Goal: Task Accomplishment & Management: Use online tool/utility

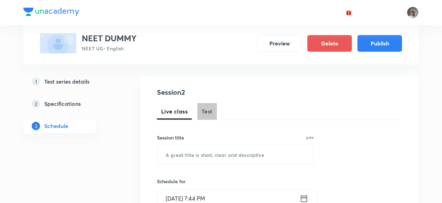
click at [202, 110] on span "Test" at bounding box center [206, 111] width 11 height 8
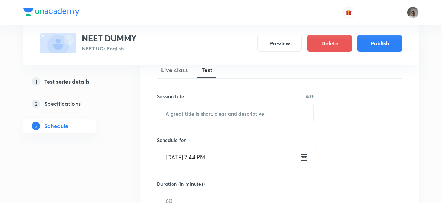
scroll to position [104, 0]
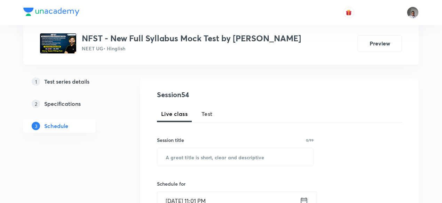
scroll to position [67, 0]
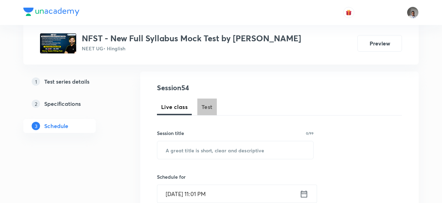
click at [205, 108] on span "Test" at bounding box center [206, 107] width 11 height 8
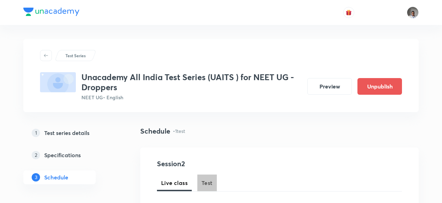
click at [203, 181] on span "Test" at bounding box center [206, 183] width 11 height 8
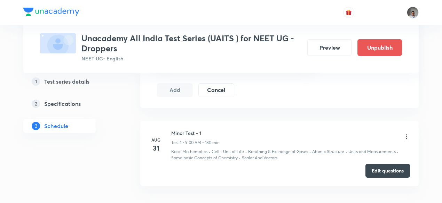
scroll to position [390, 0]
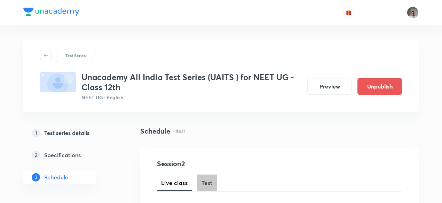
click at [206, 183] on span "Test" at bounding box center [206, 183] width 11 height 8
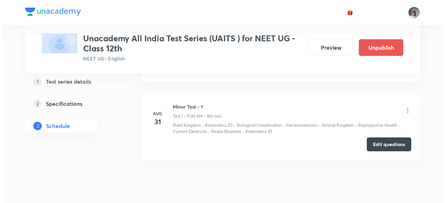
scroll to position [370, 0]
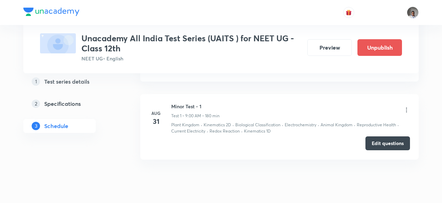
click at [376, 143] on button "Edit questions" at bounding box center [387, 144] width 45 height 14
click at [406, 107] on icon at bounding box center [406, 110] width 7 height 7
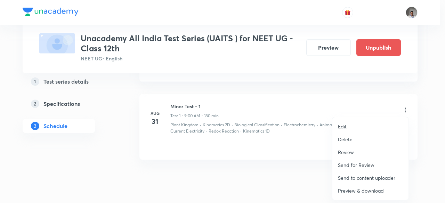
click at [369, 190] on p "Preview & download" at bounding box center [361, 190] width 46 height 7
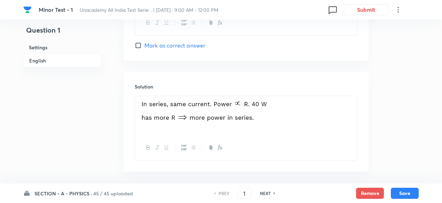
scroll to position [738, 0]
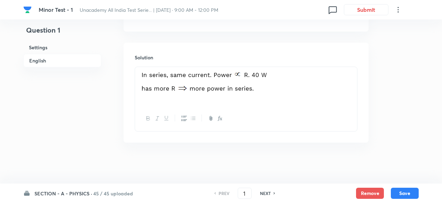
click at [266, 192] on h6 "NEXT" at bounding box center [265, 194] width 11 height 6
type input "2"
checkbox input "false"
checkbox input "true"
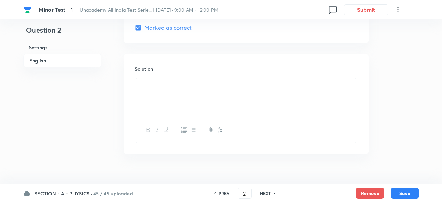
click at [266, 192] on h6 "NEXT" at bounding box center [265, 194] width 11 height 6
type input "3"
checkbox input "false"
checkbox input "true"
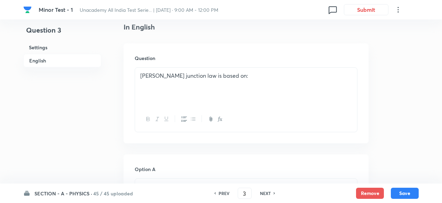
scroll to position [182, 0]
click at [266, 192] on h6 "NEXT" at bounding box center [265, 194] width 11 height 6
type input "4"
checkbox input "false"
checkbox input "true"
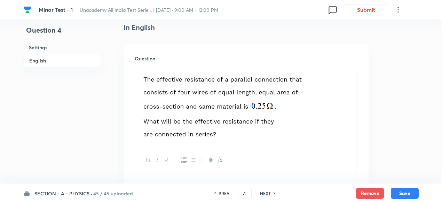
click at [266, 192] on h6 "NEXT" at bounding box center [265, 194] width 11 height 6
type input "5"
checkbox input "true"
checkbox input "false"
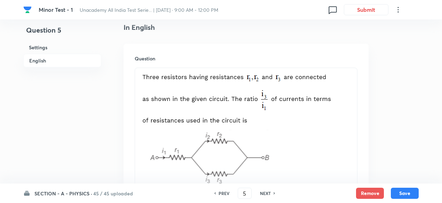
click at [266, 192] on h6 "NEXT" at bounding box center [265, 194] width 11 height 6
checkbox input "false"
type input "6"
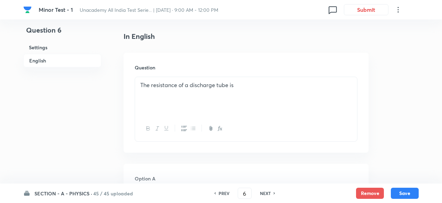
checkbox input "true"
click at [266, 192] on h6 "NEXT" at bounding box center [265, 194] width 11 height 6
type input "7"
checkbox input "true"
checkbox input "false"
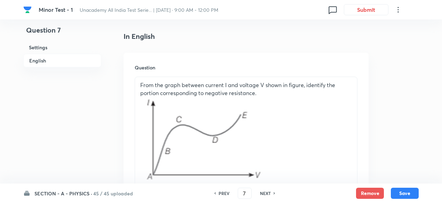
click at [227, 194] on h6 "PREV" at bounding box center [223, 194] width 11 height 6
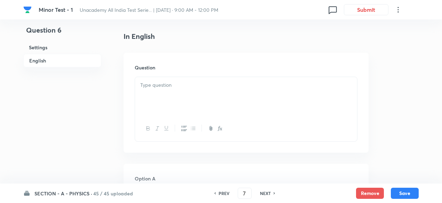
checkbox input "false"
type input "6"
checkbox input "true"
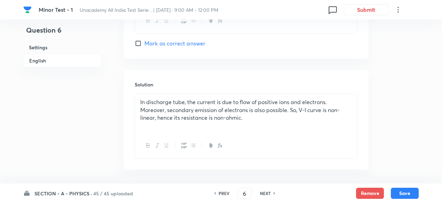
scroll to position [747, 0]
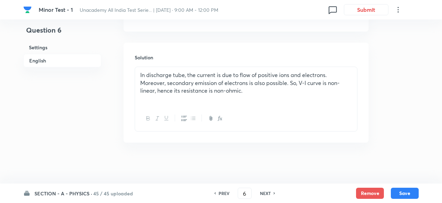
click at [262, 193] on h6 "NEXT" at bounding box center [265, 194] width 11 height 6
type input "7"
checkbox input "false"
checkbox input "true"
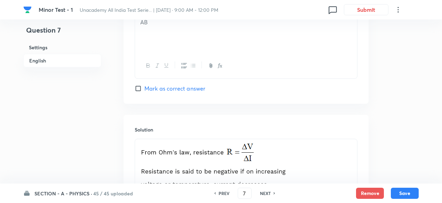
scroll to position [841, 0]
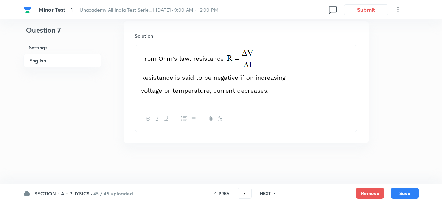
click at [225, 192] on h6 "PREV" at bounding box center [223, 194] width 11 height 6
type input "6"
checkbox input "false"
checkbox input "true"
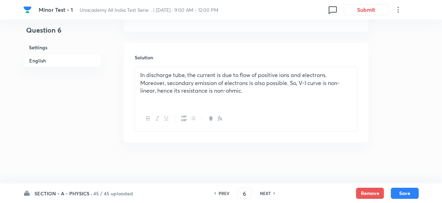
click at [270, 193] on div "NEXT" at bounding box center [266, 194] width 18 height 6
type input "7"
checkbox input "false"
checkbox input "true"
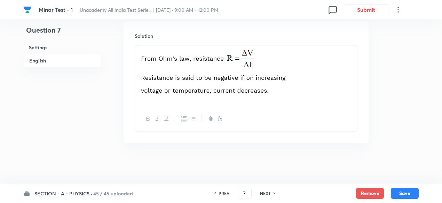
click at [270, 193] on div "NEXT" at bounding box center [266, 194] width 18 height 6
type input "8"
checkbox input "true"
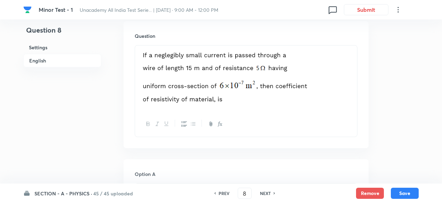
scroll to position [203, 0]
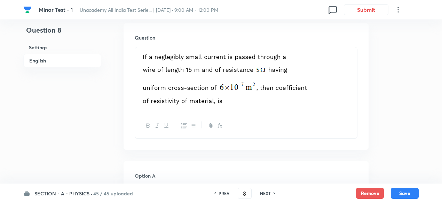
click at [270, 193] on div "NEXT" at bounding box center [266, 194] width 18 height 6
type input "9"
checkbox input "false"
checkbox input "true"
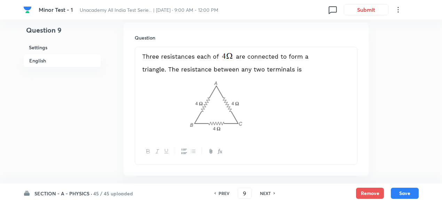
click at [270, 193] on div "NEXT" at bounding box center [266, 194] width 18 height 6
type input "10"
checkbox input "true"
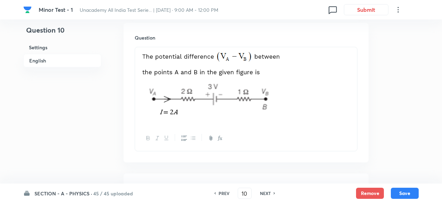
click at [270, 193] on div "NEXT" at bounding box center [266, 194] width 18 height 6
type input "11"
checkbox input "true"
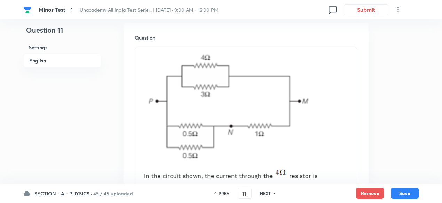
click at [270, 193] on div "NEXT" at bounding box center [266, 194] width 18 height 6
type input "12"
checkbox input "true"
checkbox input "false"
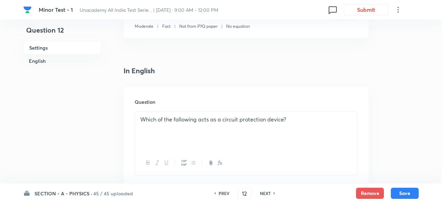
scroll to position [146, 0]
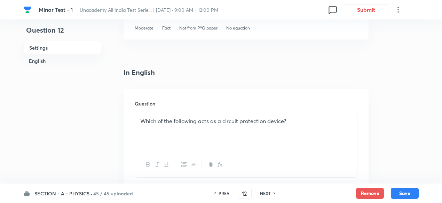
click at [267, 194] on h6 "NEXT" at bounding box center [265, 194] width 11 height 6
type input "13"
checkbox input "true"
checkbox input "false"
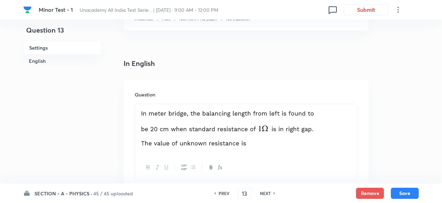
click at [267, 194] on h6 "NEXT" at bounding box center [265, 194] width 11 height 6
type input "14"
checkbox input "false"
checkbox input "true"
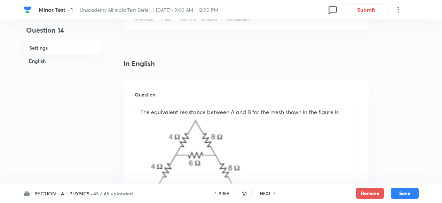
click at [267, 194] on h6 "NEXT" at bounding box center [265, 194] width 11 height 6
type input "15"
checkbox input "false"
checkbox input "true"
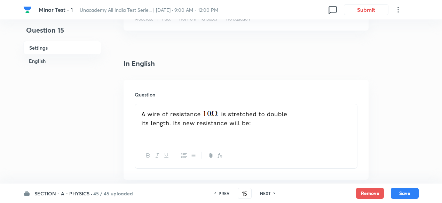
click at [267, 194] on h6 "NEXT" at bounding box center [265, 194] width 11 height 6
type input "16"
checkbox input "false"
checkbox input "true"
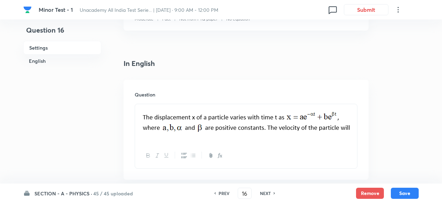
click at [267, 194] on h6 "NEXT" at bounding box center [265, 194] width 11 height 6
type input "17"
checkbox input "false"
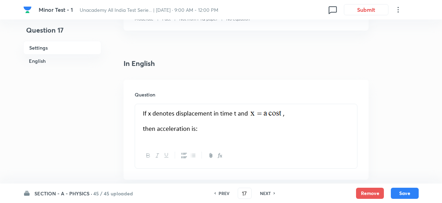
checkbox input "true"
click at [267, 194] on h6 "NEXT" at bounding box center [265, 194] width 11 height 6
type input "18"
checkbox input "false"
checkbox input "true"
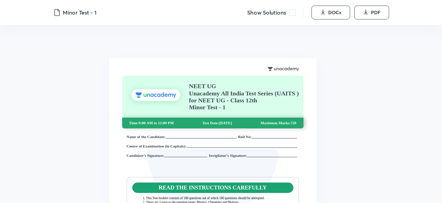
click at [294, 15] on span at bounding box center [292, 12] width 7 height 7
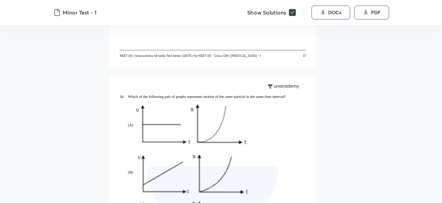
scroll to position [11132, 0]
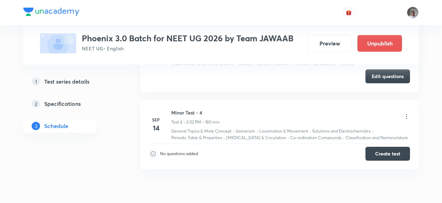
scroll to position [607, 0]
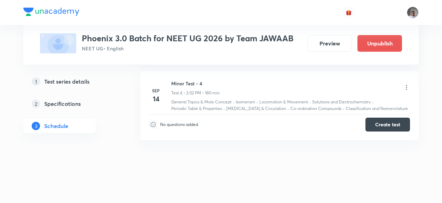
click at [406, 86] on icon at bounding box center [406, 87] width 1 height 5
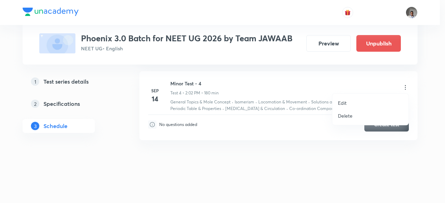
click at [346, 102] on p "Edit" at bounding box center [342, 102] width 9 height 7
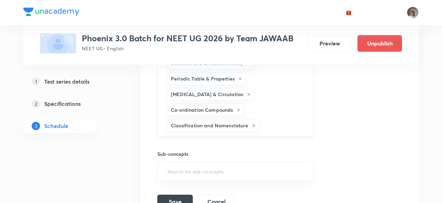
scroll to position [540, 0]
click at [286, 121] on input "text" at bounding box center [283, 126] width 44 height 13
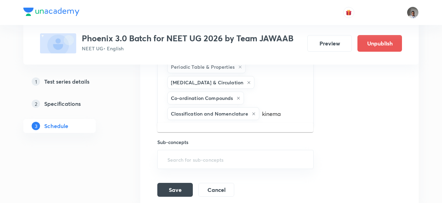
scroll to position [553, 0]
type input "k"
type input "motion"
click at [286, 121] on div "General Topics & Mole Concept Isomerism Locomotion & Movement Solutions and Ele…" at bounding box center [235, 67] width 156 height 116
click at [268, 107] on input "text" at bounding box center [283, 113] width 44 height 13
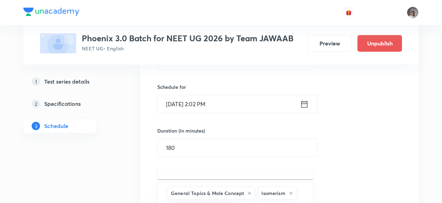
scroll to position [389, 0]
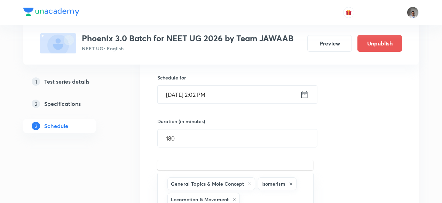
type input "motion"
click at [68, 107] on h5 "Specifications" at bounding box center [62, 104] width 37 height 8
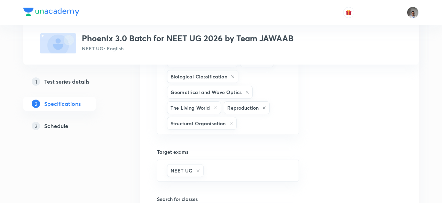
scroll to position [543, 0]
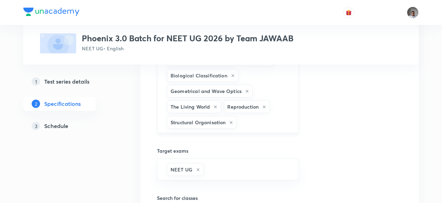
type input "mech"
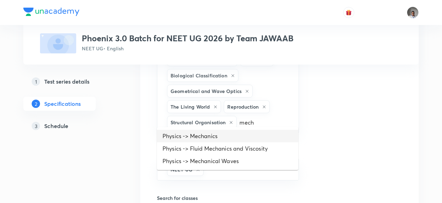
click at [247, 137] on li "Physics -> Mechanics" at bounding box center [227, 136] width 141 height 13
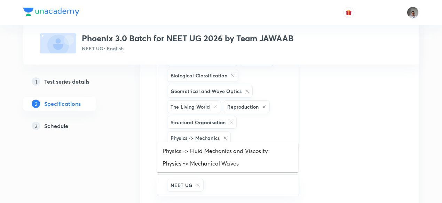
click at [258, 133] on input "text" at bounding box center [261, 138] width 58 height 13
click at [256, 152] on li "Physics -> Fluid Mechanics and Viscosity" at bounding box center [227, 151] width 141 height 13
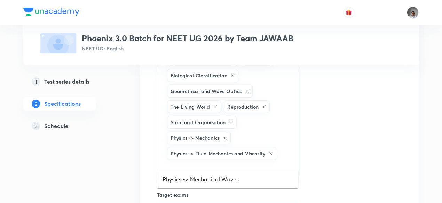
click at [266, 162] on input "text" at bounding box center [228, 168] width 125 height 13
click at [255, 180] on li "Physics -> Mechanical Waves" at bounding box center [227, 180] width 141 height 13
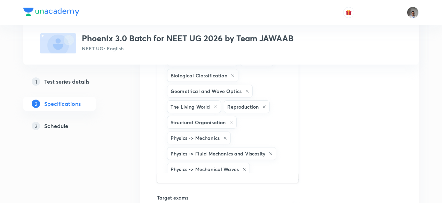
click at [270, 163] on input "text" at bounding box center [270, 169] width 39 height 13
type input "kinema"
click at [266, 180] on li "Physics -> Kinematics" at bounding box center [227, 182] width 141 height 13
type input "semic"
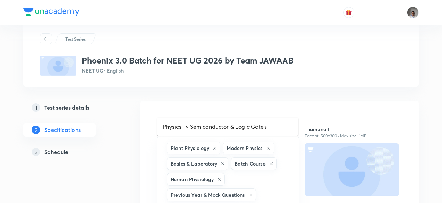
scroll to position [0, 0]
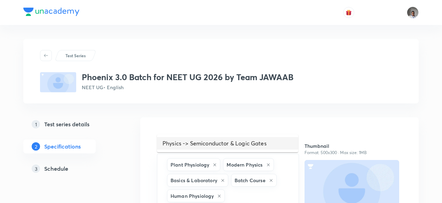
click at [266, 149] on li "Physics -> Semiconductor & Logic Gates" at bounding box center [227, 143] width 141 height 13
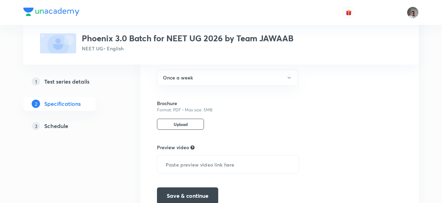
scroll to position [917, 0]
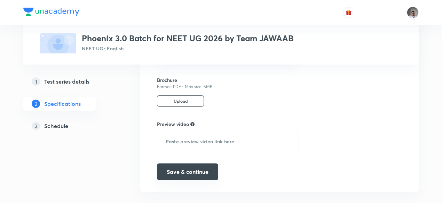
click at [203, 164] on button "Save & continue" at bounding box center [187, 172] width 61 height 17
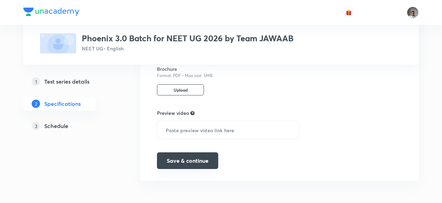
scroll to position [901, 0]
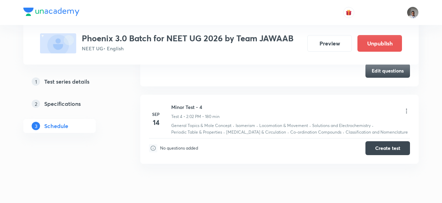
scroll to position [295, 0]
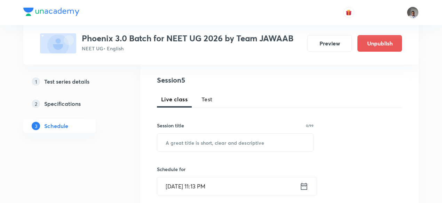
scroll to position [80, 0]
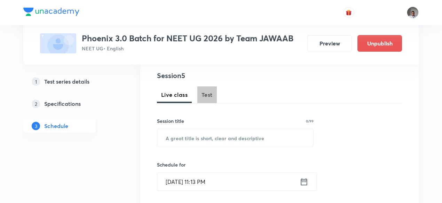
click at [212, 95] on span "Test" at bounding box center [206, 95] width 11 height 8
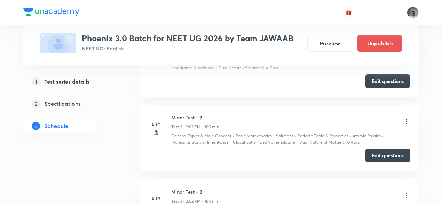
scroll to position [607, 0]
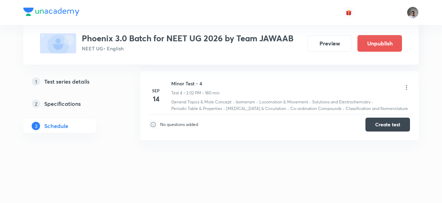
click at [406, 87] on icon at bounding box center [406, 87] width 7 height 7
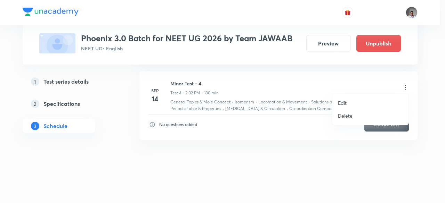
click at [344, 105] on p "Edit" at bounding box center [342, 102] width 9 height 7
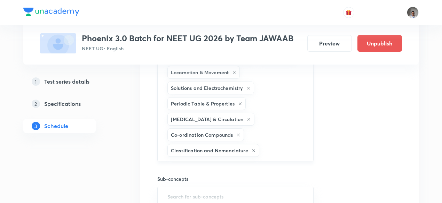
scroll to position [515, 0]
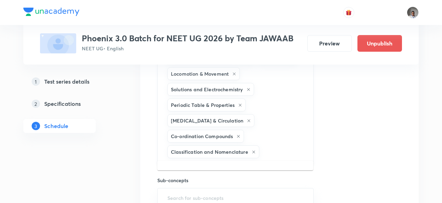
click at [290, 150] on input "text" at bounding box center [283, 152] width 44 height 13
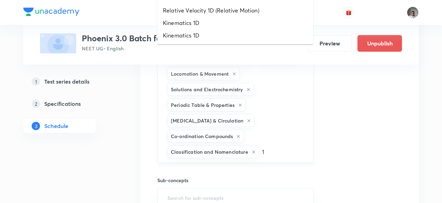
type input "1d"
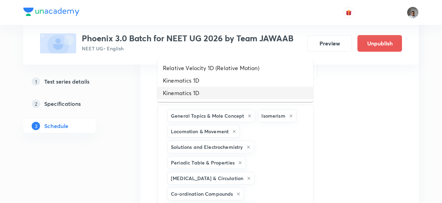
scroll to position [449, 0]
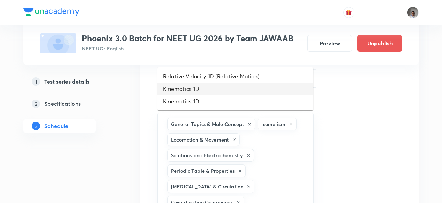
click at [225, 89] on li "Kinematics 1D" at bounding box center [235, 89] width 156 height 13
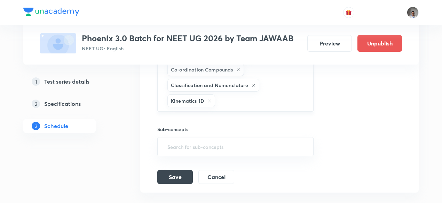
scroll to position [582, 0]
click at [250, 98] on input "text" at bounding box center [260, 100] width 88 height 13
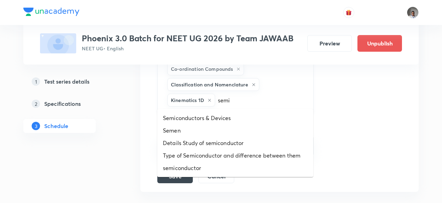
type input "semic"
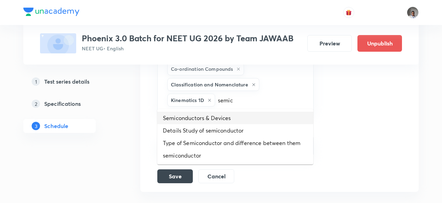
click at [201, 118] on li "Semiconductors & Devices" at bounding box center [235, 118] width 156 height 13
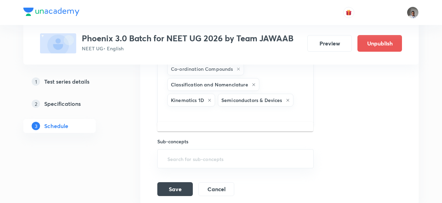
click at [232, 108] on input "text" at bounding box center [235, 114] width 139 height 13
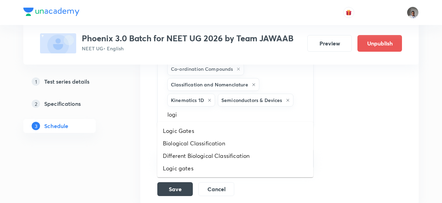
type input "logic"
click at [180, 130] on li "Logic Gates" at bounding box center [235, 131] width 156 height 13
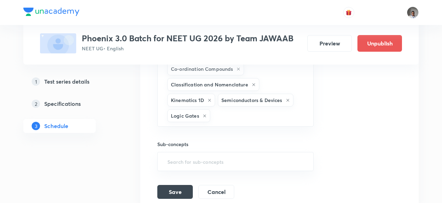
scroll to position [598, 0]
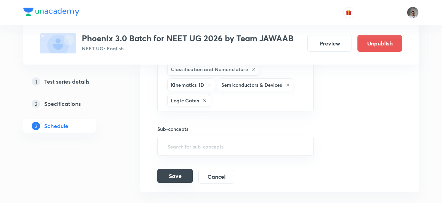
click at [174, 171] on button "Save" at bounding box center [174, 176] width 35 height 14
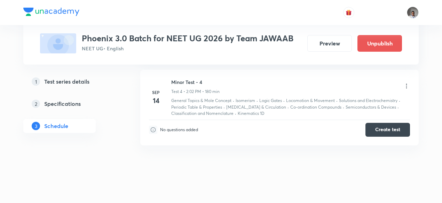
scroll to position [340, 0]
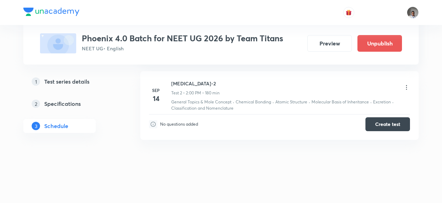
click at [408, 85] on icon at bounding box center [406, 87] width 7 height 7
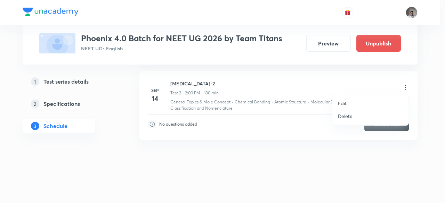
click at [343, 102] on p "Edit" at bounding box center [342, 103] width 9 height 7
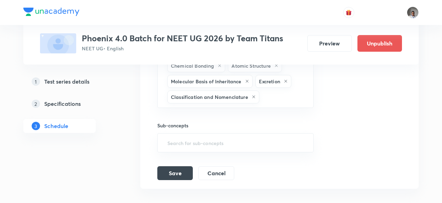
scroll to position [379, 0]
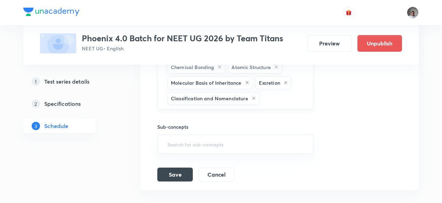
click at [297, 103] on div "General Topics & Mole Concept Chemical Bonding Atomic Structure Molecular Basis…" at bounding box center [235, 75] width 156 height 69
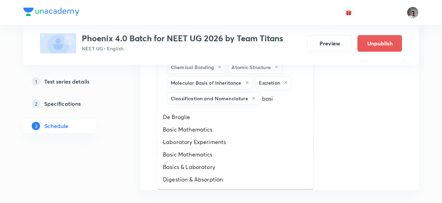
type input "basic"
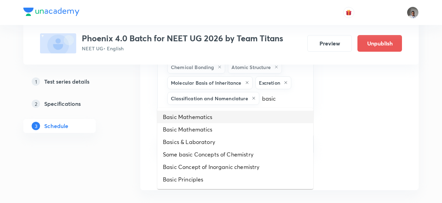
click at [238, 115] on li "Basic Mathematics" at bounding box center [235, 117] width 156 height 13
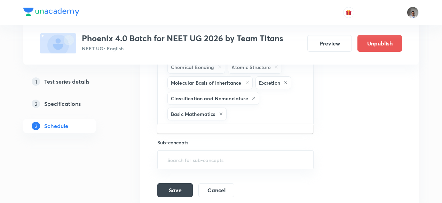
click at [238, 115] on input "text" at bounding box center [266, 114] width 77 height 13
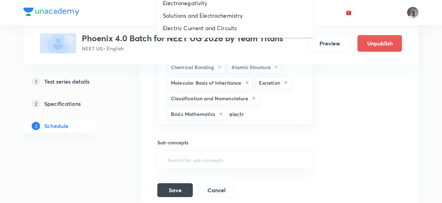
type input "electro"
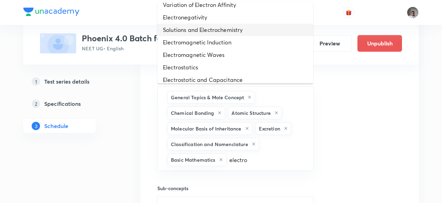
scroll to position [24, 0]
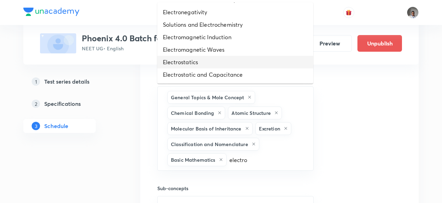
click at [221, 61] on li "Electrostatics" at bounding box center [235, 62] width 156 height 13
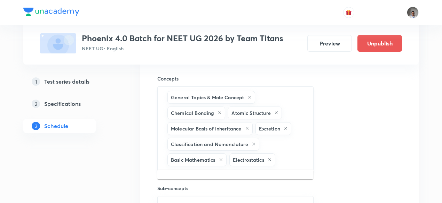
click at [281, 154] on input "text" at bounding box center [291, 160] width 28 height 13
type input "semicon"
click at [270, 181] on li "Semiconductors & Devices" at bounding box center [235, 179] width 156 height 13
click at [270, 181] on div "General Topics & Mole Concept Chemical Bonding Atomic Structure Molecular Basis…" at bounding box center [235, 137] width 156 height 100
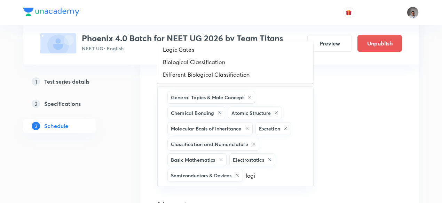
type input "logic"
click at [198, 48] on li "Logic Gates" at bounding box center [235, 49] width 156 height 13
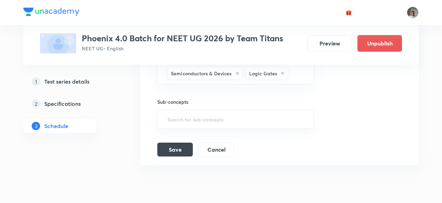
scroll to position [459, 0]
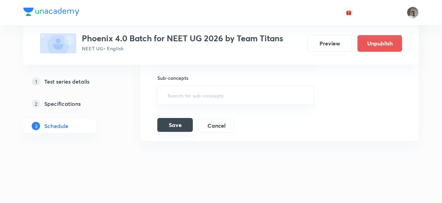
click at [183, 124] on button "Save" at bounding box center [174, 125] width 35 height 14
click at [183, 124] on button "Save" at bounding box center [174, 126] width 35 height 14
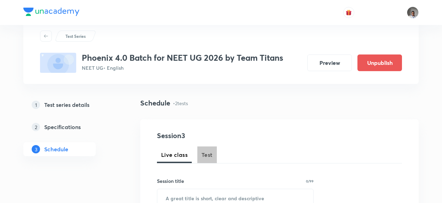
click at [208, 155] on span "Test" at bounding box center [206, 155] width 11 height 8
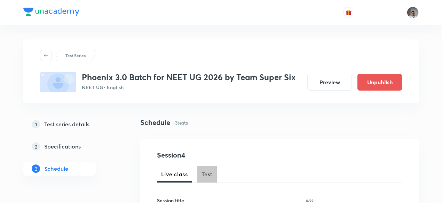
click at [201, 179] on button "Test" at bounding box center [206, 174] width 19 height 17
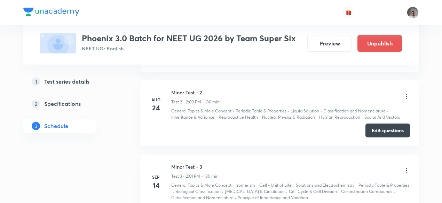
scroll to position [539, 0]
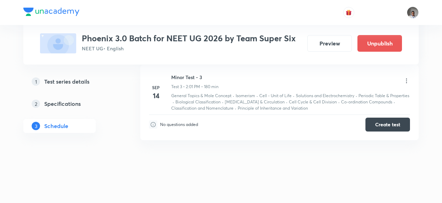
click at [406, 78] on icon at bounding box center [406, 81] width 7 height 7
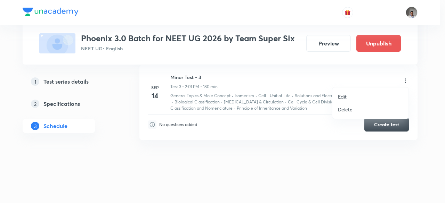
click at [347, 96] on li "Edit" at bounding box center [371, 96] width 76 height 13
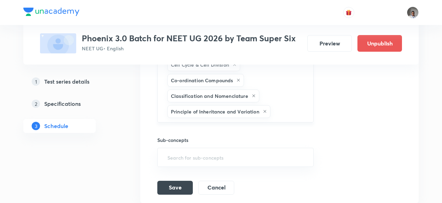
scroll to position [529, 0]
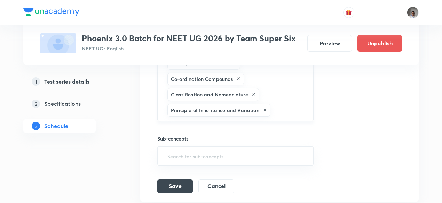
click at [292, 114] on div "General Topics & Mole Concept Isomerism Cell - Unit of Life Solutions and Elect…" at bounding box center [235, 40] width 156 height 163
type input "1"
click at [71, 108] on link "2 Specifications" at bounding box center [70, 104] width 95 height 14
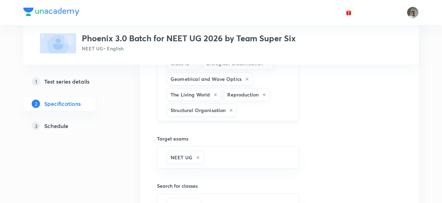
scroll to position [590, 0]
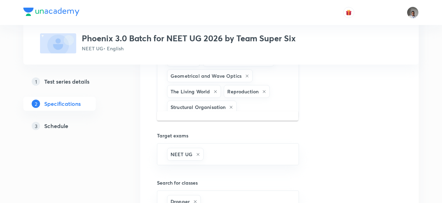
click at [267, 103] on input "text" at bounding box center [264, 107] width 52 height 13
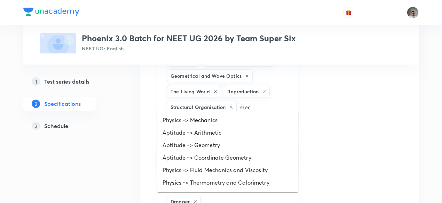
type input "mech"
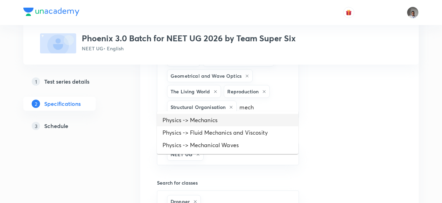
click at [216, 121] on li "Physics -> Mechanics" at bounding box center [227, 120] width 141 height 13
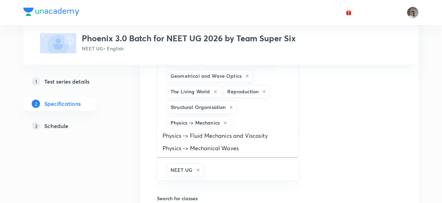
click at [262, 117] on input "text" at bounding box center [261, 123] width 58 height 13
click at [256, 133] on li "Physics -> Fluid Mechanics and Viscosity" at bounding box center [227, 136] width 141 height 13
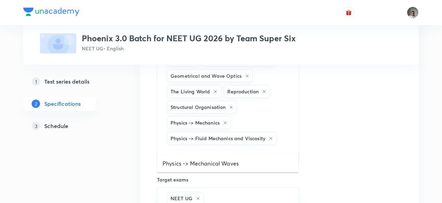
click at [254, 146] on input "text" at bounding box center [228, 152] width 125 height 13
click at [252, 162] on li "Physics -> Mechanical Waves" at bounding box center [227, 164] width 141 height 13
click at [271, 151] on input "text" at bounding box center [270, 154] width 39 height 13
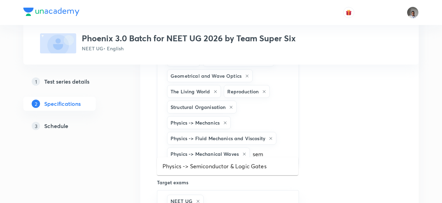
type input "semi"
click at [263, 166] on li "Physics -> Semiconductor & Logic Gates" at bounding box center [227, 166] width 141 height 13
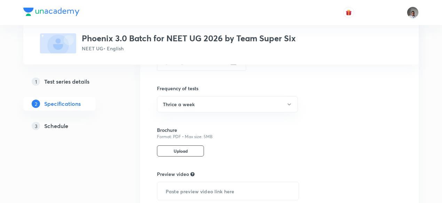
scroll to position [932, 0]
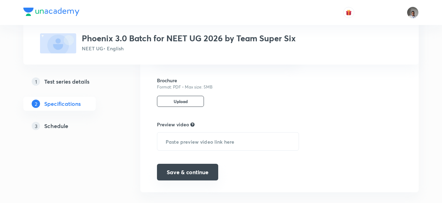
click at [205, 165] on button "Save & continue" at bounding box center [187, 172] width 61 height 17
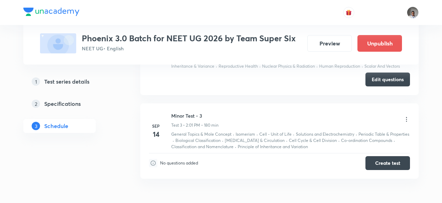
scroll to position [227, 0]
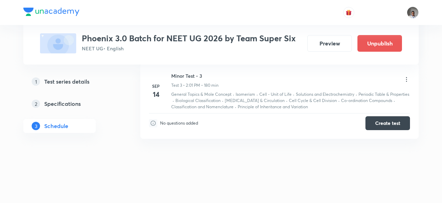
click at [406, 79] on icon at bounding box center [406, 79] width 7 height 7
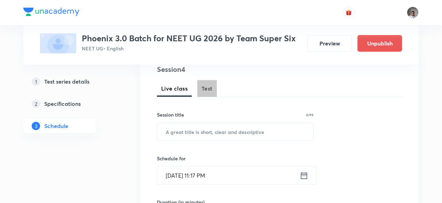
click at [204, 85] on span "Test" at bounding box center [206, 89] width 11 height 8
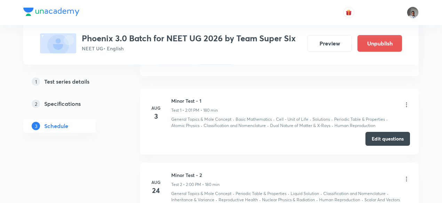
scroll to position [539, 0]
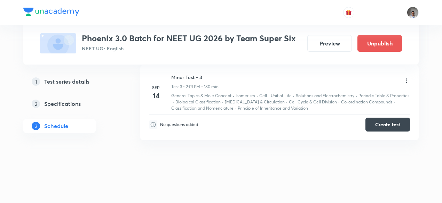
click at [406, 78] on icon at bounding box center [406, 81] width 7 height 7
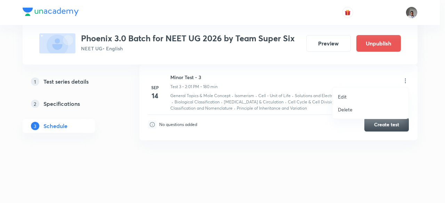
click at [342, 97] on p "Edit" at bounding box center [342, 96] width 9 height 7
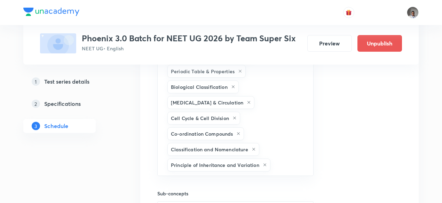
scroll to position [474, 0]
click at [287, 167] on input "text" at bounding box center [288, 166] width 33 height 13
type input "1d"
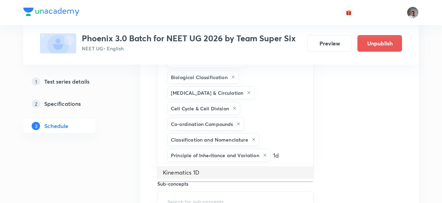
scroll to position [484, 0]
click at [274, 173] on li "Kinematics 1D" at bounding box center [235, 173] width 156 height 13
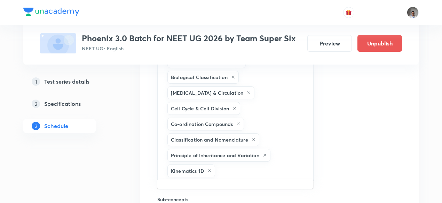
click at [274, 173] on input "text" at bounding box center [260, 171] width 88 height 13
type input "semic"
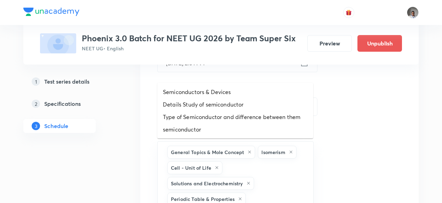
scroll to position [327, 0]
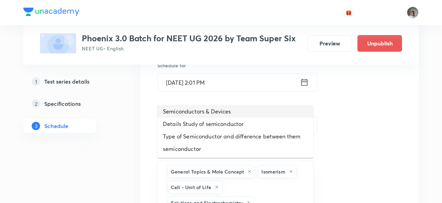
click at [227, 109] on li "Semiconductors & Devices" at bounding box center [235, 111] width 156 height 13
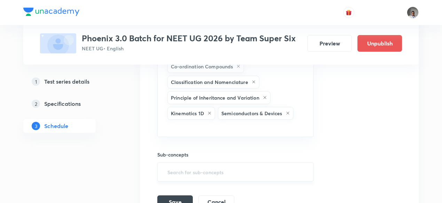
scroll to position [541, 0]
click at [245, 122] on input "text" at bounding box center [235, 128] width 139 height 13
type input "logic"
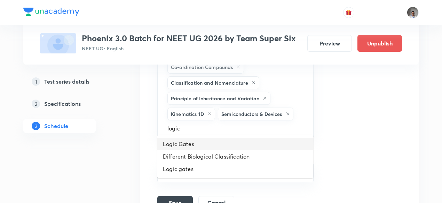
click at [216, 145] on li "Logic Gates" at bounding box center [235, 144] width 156 height 13
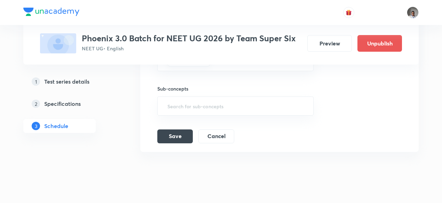
scroll to position [620, 0]
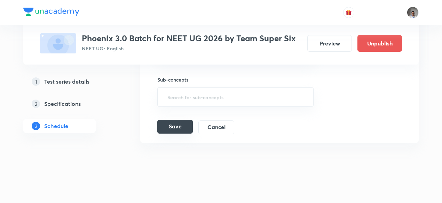
click at [176, 124] on button "Save" at bounding box center [174, 127] width 35 height 14
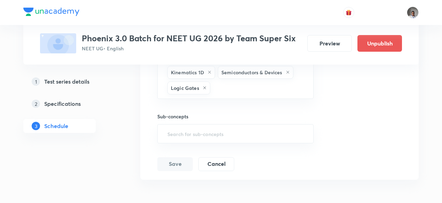
scroll to position [582, 0]
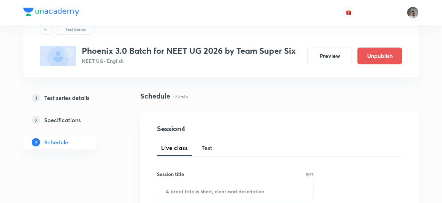
scroll to position [18, 0]
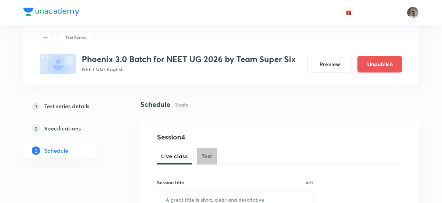
click at [206, 160] on span "Test" at bounding box center [206, 156] width 11 height 8
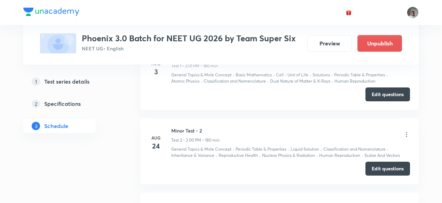
scroll to position [545, 0]
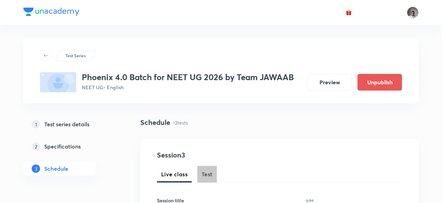
click at [209, 174] on span "Test" at bounding box center [206, 174] width 11 height 8
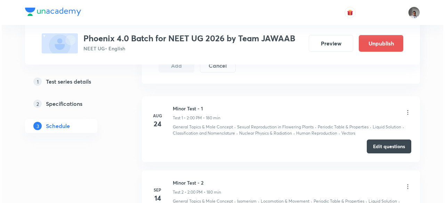
scroll to position [458, 0]
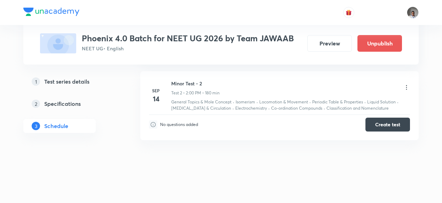
click at [406, 85] on icon at bounding box center [406, 87] width 1 height 5
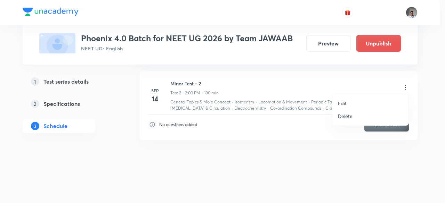
click at [347, 103] on li "Edit" at bounding box center [371, 103] width 76 height 13
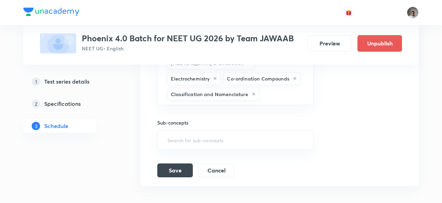
scroll to position [408, 0]
click at [271, 88] on input "text" at bounding box center [283, 94] width 44 height 13
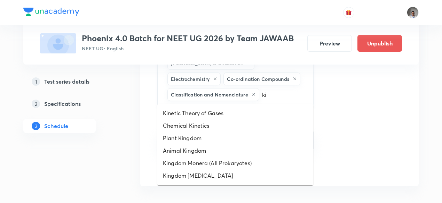
type input "k"
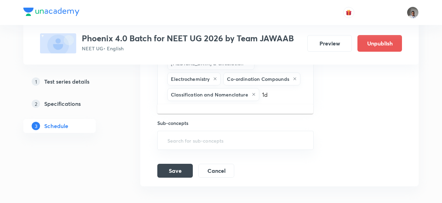
type input "1d"
click at [66, 105] on h5 "Specifications" at bounding box center [62, 104] width 37 height 8
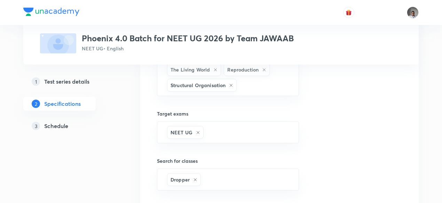
scroll to position [614, 0]
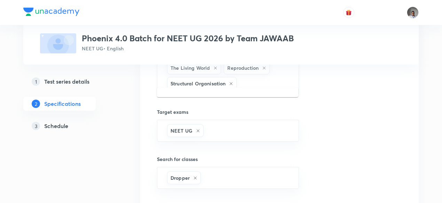
click at [257, 77] on input "text" at bounding box center [264, 83] width 52 height 13
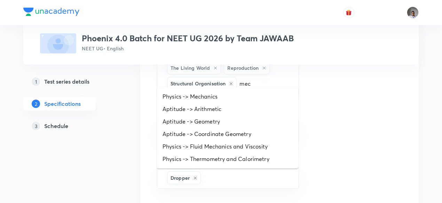
type input "mech"
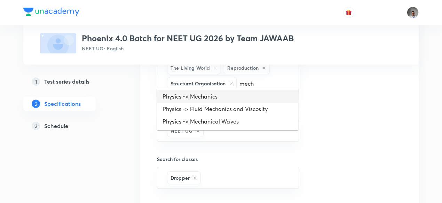
click at [236, 101] on li "Physics -> Mechanics" at bounding box center [227, 96] width 141 height 13
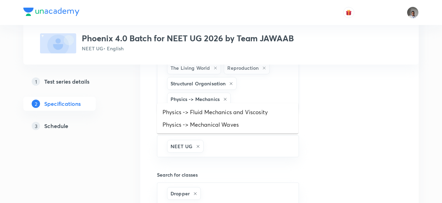
click at [250, 94] on input "text" at bounding box center [261, 99] width 58 height 13
click at [250, 114] on li "Physics -> Fluid Mechanics and Viscosity" at bounding box center [227, 112] width 141 height 13
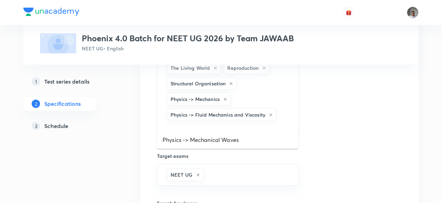
click at [264, 123] on input "text" at bounding box center [228, 129] width 125 height 13
click at [256, 137] on li "Physics -> Mechanical Waves" at bounding box center [227, 140] width 141 height 13
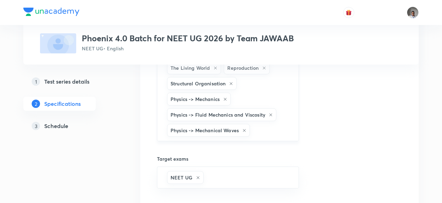
type input "semic"
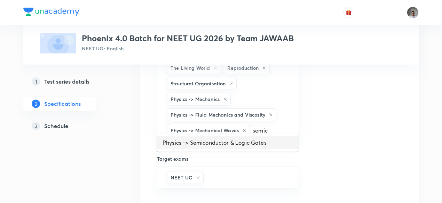
click at [264, 147] on li "Physics -> Semiconductor & Logic Gates" at bounding box center [227, 143] width 141 height 13
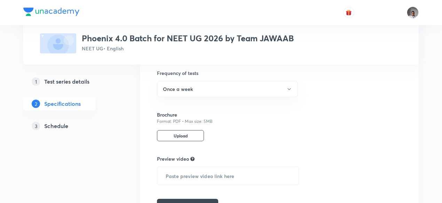
scroll to position [932, 0]
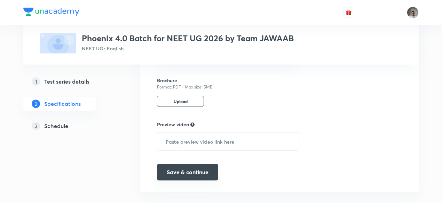
click at [192, 164] on button "Save & continue" at bounding box center [187, 172] width 61 height 17
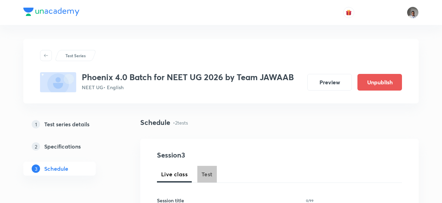
click at [211, 172] on span "Test" at bounding box center [206, 174] width 11 height 8
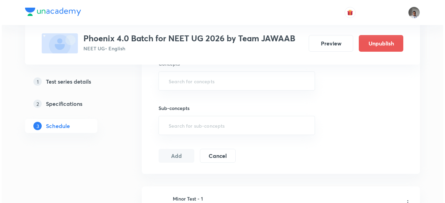
scroll to position [458, 0]
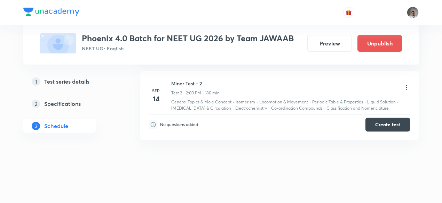
click at [406, 85] on icon at bounding box center [406, 87] width 7 height 7
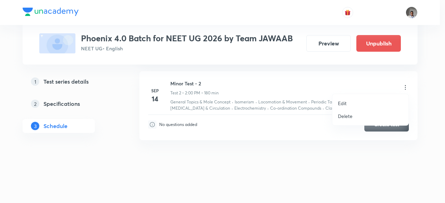
click at [346, 103] on p "Edit" at bounding box center [342, 103] width 9 height 7
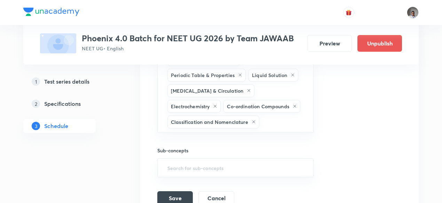
scroll to position [370, 0]
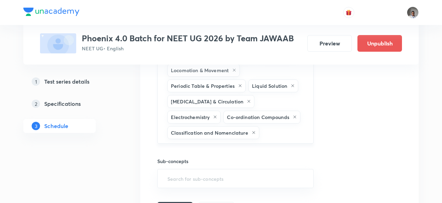
click at [305, 121] on div "General Topics & Mole Concept Isomerism Locomotion & Movement Periodic Table & …" at bounding box center [235, 94] width 156 height 100
type input "1d"
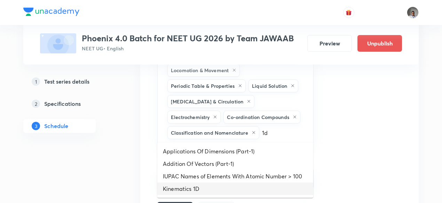
click at [247, 191] on li "Kinematics 1D" at bounding box center [235, 189] width 156 height 13
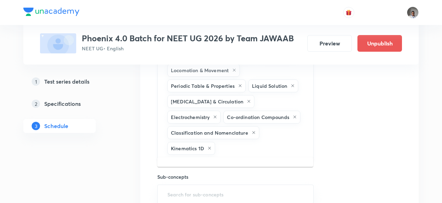
click at [253, 146] on input "text" at bounding box center [260, 148] width 88 height 13
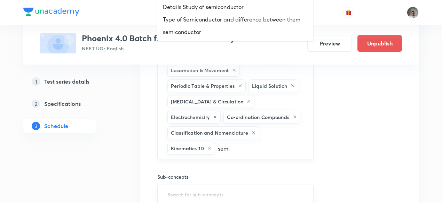
type input "semic"
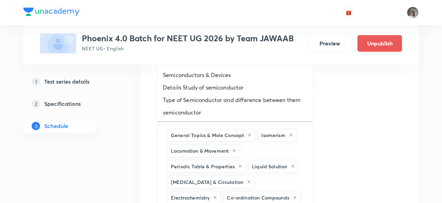
scroll to position [289, 0]
click at [222, 75] on li "Semiconductors & Devices" at bounding box center [235, 75] width 156 height 13
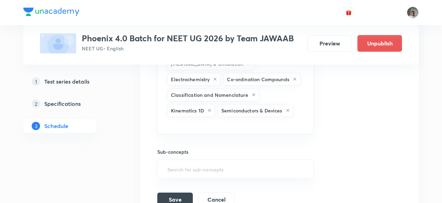
scroll to position [406, 0]
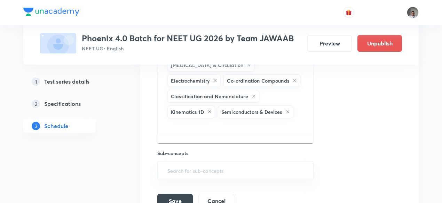
click at [275, 120] on input "text" at bounding box center [235, 126] width 139 height 13
type input "logic"
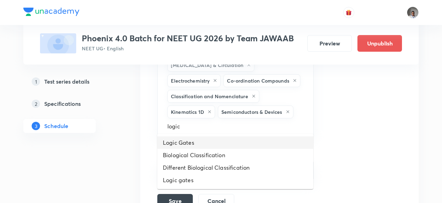
click at [205, 140] on li "Logic Gates" at bounding box center [235, 143] width 156 height 13
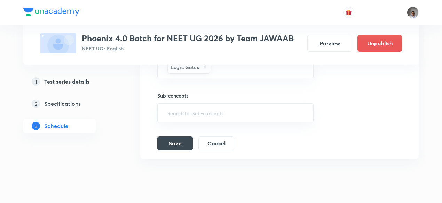
scroll to position [473, 0]
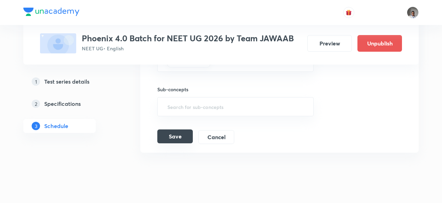
click at [184, 135] on button "Save" at bounding box center [174, 137] width 35 height 14
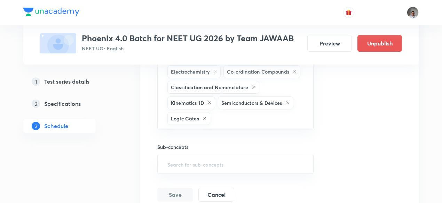
scroll to position [484, 0]
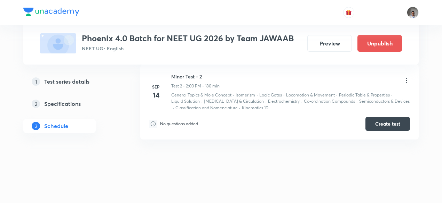
drag, startPoint x: 0, startPoint y: 0, endPoint x: 207, endPoint y: 176, distance: 271.4
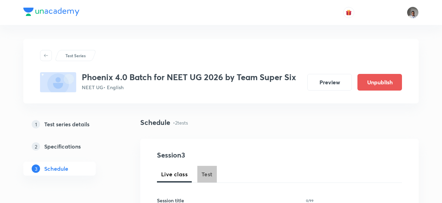
click at [205, 175] on span "Test" at bounding box center [206, 174] width 11 height 8
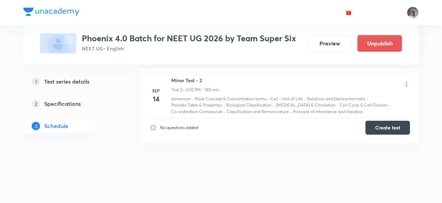
scroll to position [465, 0]
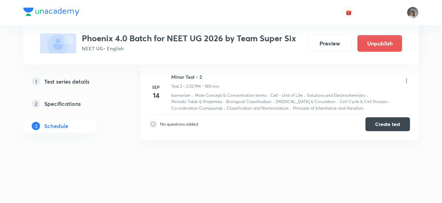
click at [406, 78] on icon at bounding box center [406, 81] width 7 height 7
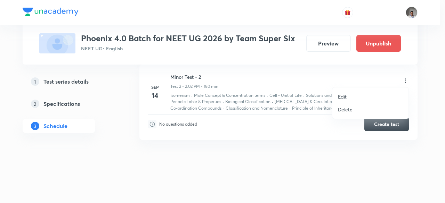
click at [346, 96] on p "Edit" at bounding box center [342, 96] width 9 height 7
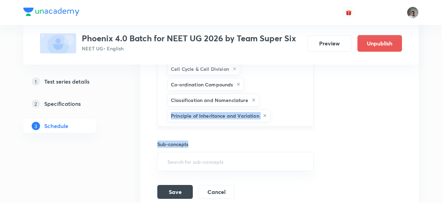
drag, startPoint x: 269, startPoint y: 126, endPoint x: 278, endPoint y: 108, distance: 19.9
click at [278, 110] on input "text" at bounding box center [288, 116] width 33 height 13
type input "1"
click at [71, 105] on h5 "Specifications" at bounding box center [62, 104] width 37 height 8
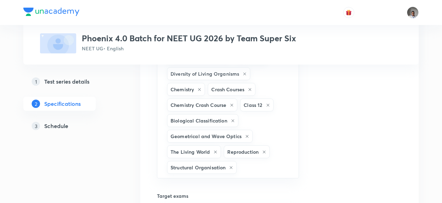
scroll to position [529, 0]
click at [250, 162] on input "text" at bounding box center [264, 168] width 52 height 13
type input "mech"
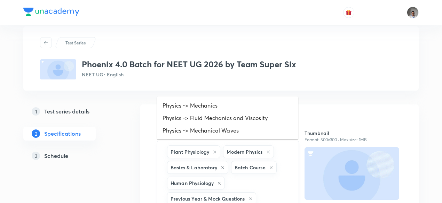
scroll to position [13, 0]
click at [232, 108] on li "Physics -> Mechanics" at bounding box center [227, 106] width 141 height 13
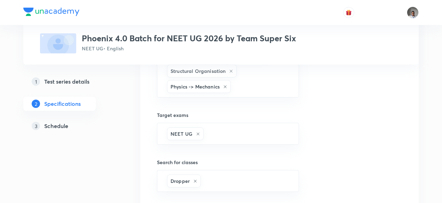
scroll to position [626, 0]
click at [252, 81] on input "text" at bounding box center [261, 87] width 58 height 13
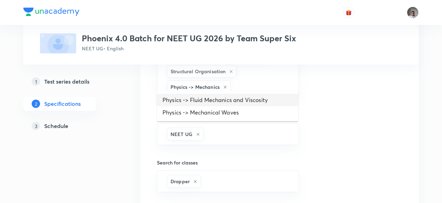
click at [249, 102] on li "Physics -> Fluid Mechanics and Viscosity" at bounding box center [227, 100] width 141 height 13
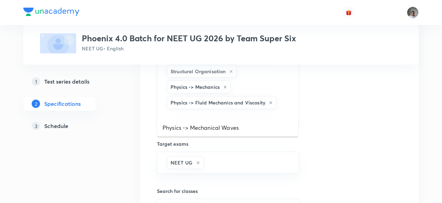
click at [265, 111] on input "text" at bounding box center [228, 117] width 125 height 13
click at [252, 130] on li "Physics -> Mechanical Waves" at bounding box center [227, 128] width 141 height 13
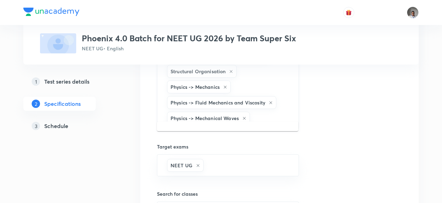
click at [266, 112] on input "text" at bounding box center [270, 118] width 39 height 13
type input "semic"
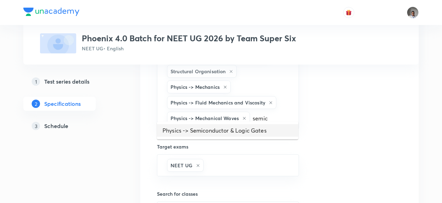
click at [257, 131] on li "Physics -> Semiconductor & Logic Gates" at bounding box center [227, 131] width 141 height 13
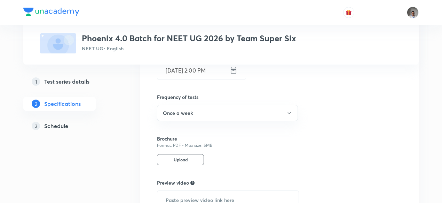
scroll to position [932, 0]
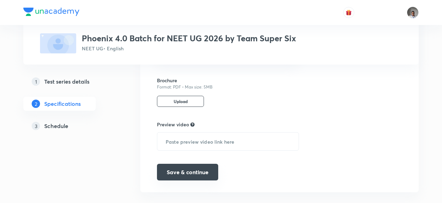
click at [198, 164] on button "Save & continue" at bounding box center [187, 172] width 61 height 17
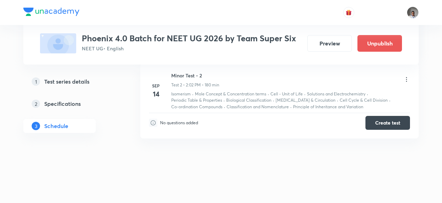
scroll to position [17, 0]
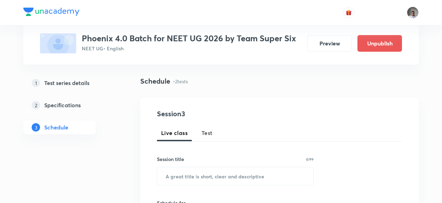
scroll to position [41, 0]
click at [207, 133] on span "Test" at bounding box center [206, 133] width 11 height 8
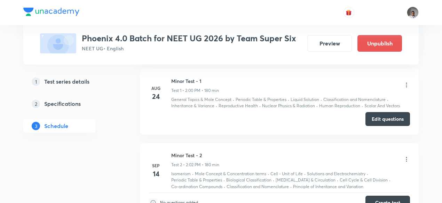
scroll to position [465, 0]
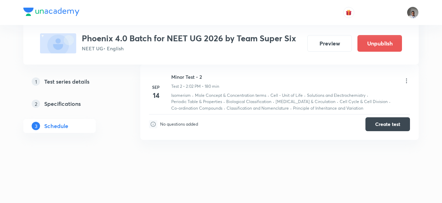
click at [408, 79] on icon at bounding box center [406, 81] width 7 height 7
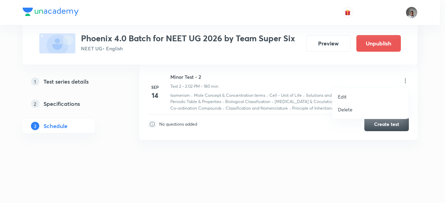
click at [345, 96] on p "Edit" at bounding box center [342, 96] width 9 height 7
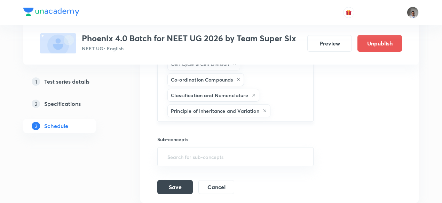
scroll to position [471, 0]
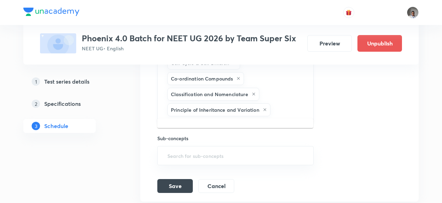
click at [294, 104] on input "text" at bounding box center [288, 110] width 33 height 13
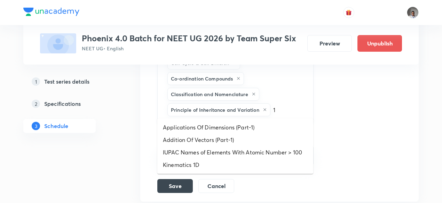
type input "1d"
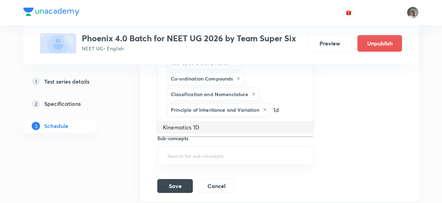
click at [264, 127] on li "Kinematics 1D" at bounding box center [235, 127] width 156 height 13
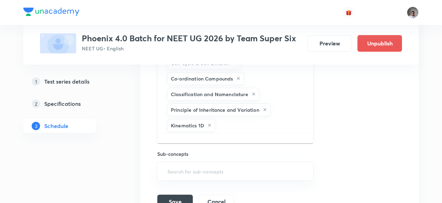
click at [264, 127] on input "text" at bounding box center [260, 125] width 88 height 13
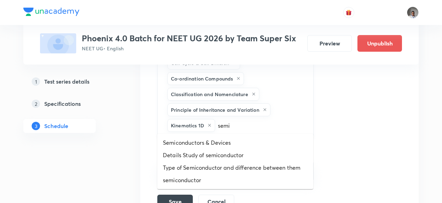
type input "semic"
click at [234, 137] on li "Semiconductors & Devices" at bounding box center [235, 143] width 156 height 13
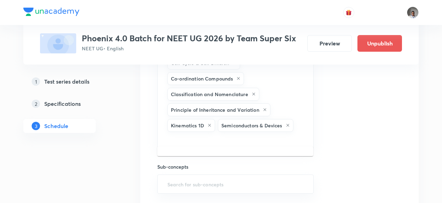
click at [234, 137] on input "text" at bounding box center [235, 140] width 139 height 13
type input "logic"
click at [193, 156] on li "Logic Gates" at bounding box center [235, 156] width 156 height 13
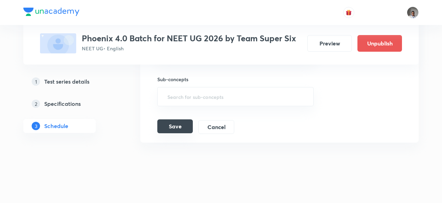
click at [186, 123] on button "Save" at bounding box center [174, 127] width 35 height 14
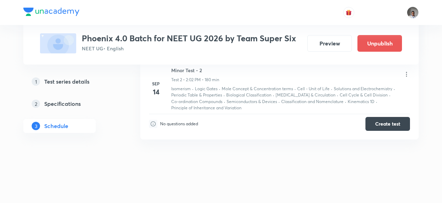
scroll to position [427, 0]
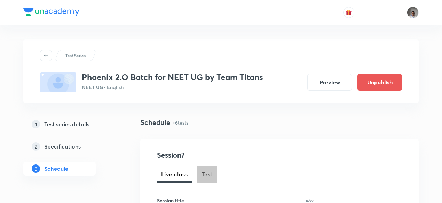
click at [211, 177] on span "Test" at bounding box center [206, 174] width 11 height 8
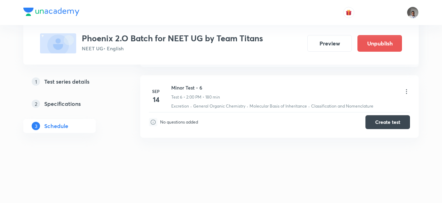
scroll to position [736, 0]
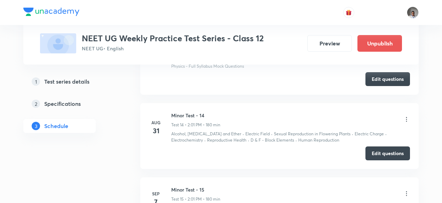
scroll to position [1242, 0]
click at [285, 112] on div "[MEDICAL_DATA] - 14 Test 14 • 2:01 PM • 180 min" at bounding box center [290, 120] width 239 height 16
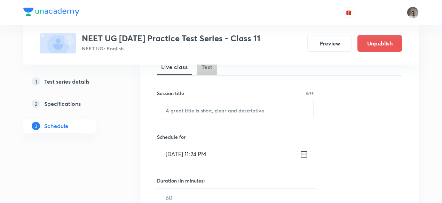
click at [210, 67] on span "Test" at bounding box center [206, 67] width 11 height 8
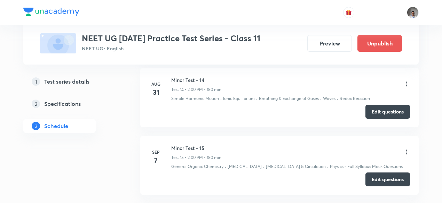
scroll to position [1303, 0]
click at [379, 117] on button "Edit questions" at bounding box center [387, 111] width 45 height 14
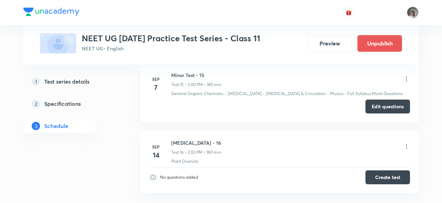
scroll to position [1375, 0]
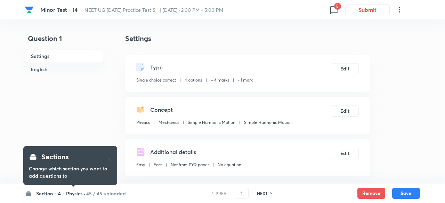
checkbox input "true"
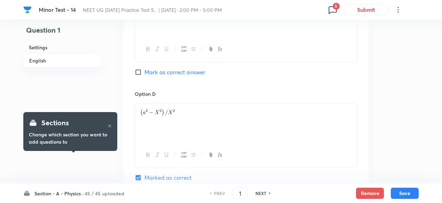
scroll to position [738, 0]
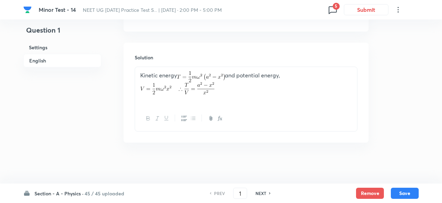
click at [334, 7] on span "5" at bounding box center [336, 6] width 7 height 7
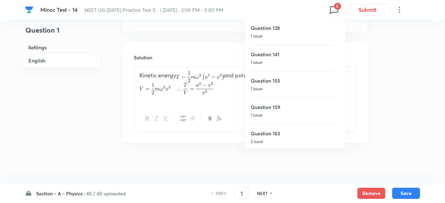
click at [166, 105] on div at bounding box center [222, 101] width 445 height 203
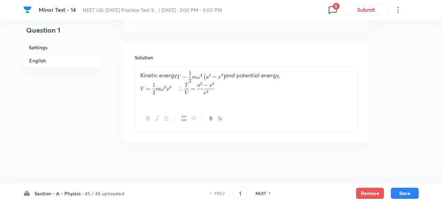
click at [262, 194] on h6 "NEXT" at bounding box center [260, 194] width 11 height 6
type input "2"
checkbox input "false"
checkbox input "true"
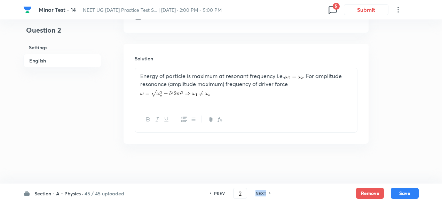
click at [262, 194] on h6 "NEXT" at bounding box center [260, 194] width 11 height 6
type input "3"
checkbox input "false"
checkbox input "true"
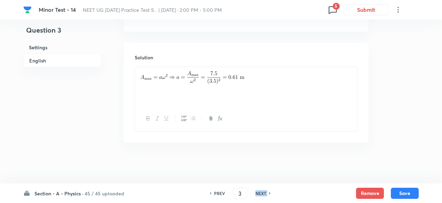
click at [262, 194] on h6 "NEXT" at bounding box center [260, 194] width 11 height 6
type input "4"
checkbox input "true"
checkbox input "false"
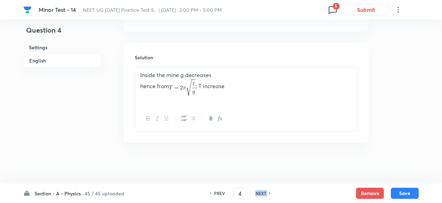
click at [262, 194] on h6 "NEXT" at bounding box center [260, 194] width 11 height 6
type input "5"
checkbox input "false"
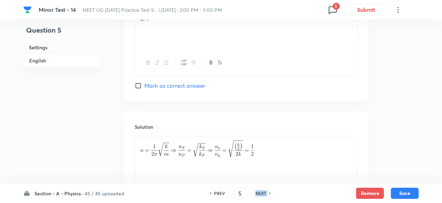
click at [262, 194] on h6 "NEXT" at bounding box center [260, 194] width 11 height 6
checkbox input "false"
type input "6"
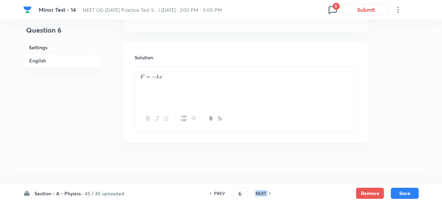
click at [262, 194] on h6 "NEXT" at bounding box center [260, 194] width 11 height 6
checkbox input "false"
type input "7"
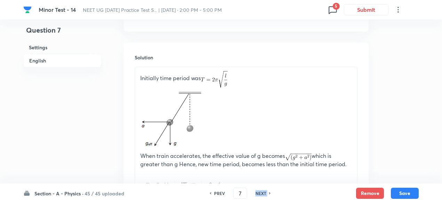
click at [262, 194] on h6 "NEXT" at bounding box center [260, 194] width 11 height 6
checkbox input "false"
type input "8"
checkbox input "true"
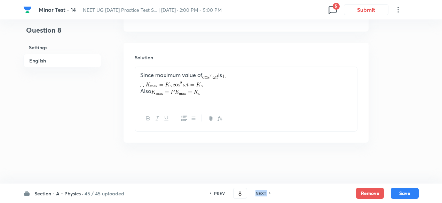
click at [262, 194] on h6 "NEXT" at bounding box center [260, 194] width 11 height 6
type input "9"
checkbox input "false"
checkbox input "true"
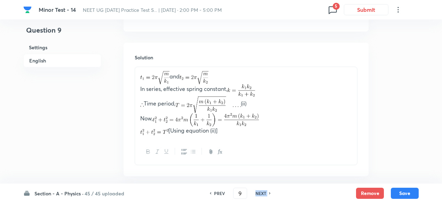
click at [262, 194] on h6 "NEXT" at bounding box center [260, 194] width 11 height 6
type input "10"
checkbox input "false"
checkbox input "true"
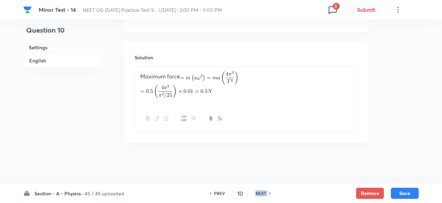
click at [262, 194] on h6 "NEXT" at bounding box center [260, 194] width 11 height 6
type input "11"
checkbox input "true"
checkbox input "false"
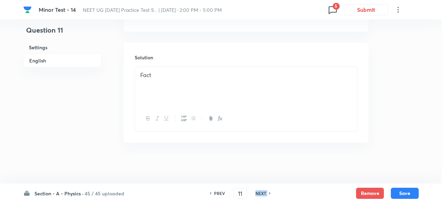
click at [262, 194] on h6 "NEXT" at bounding box center [260, 194] width 11 height 6
checkbox input "false"
type input "12"
checkbox input "true"
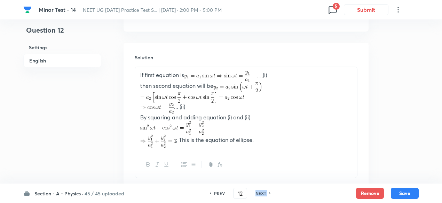
click at [262, 194] on h6 "NEXT" at bounding box center [260, 194] width 11 height 6
type input "13"
checkbox input "false"
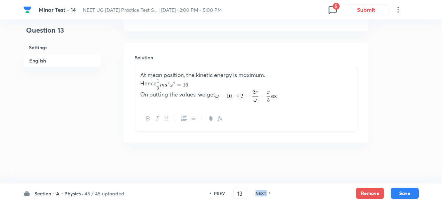
click at [262, 194] on h6 "NEXT" at bounding box center [260, 194] width 11 height 6
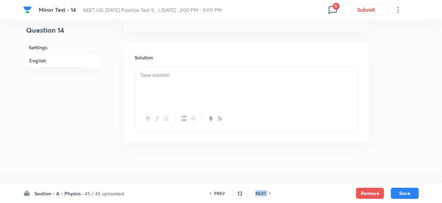
checkbox input "false"
type input "14"
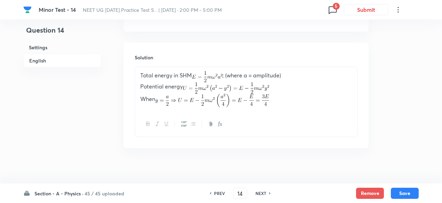
click at [214, 194] on h6 "PREV" at bounding box center [219, 194] width 11 height 6
checkbox input "false"
type input "13"
checkbox input "true"
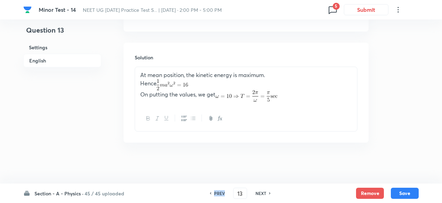
click at [214, 194] on h6 "PREV" at bounding box center [219, 194] width 11 height 6
type input "12"
checkbox input "false"
checkbox input "true"
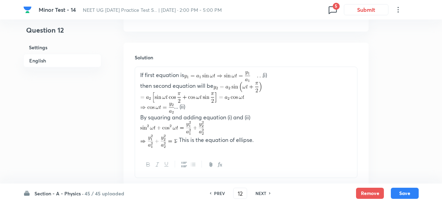
click at [214, 194] on h6 "PREV" at bounding box center [219, 194] width 11 height 6
type input "11"
checkbox input "true"
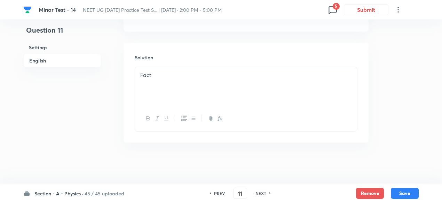
click at [259, 194] on h6 "NEXT" at bounding box center [260, 194] width 11 height 6
type input "12"
checkbox input "true"
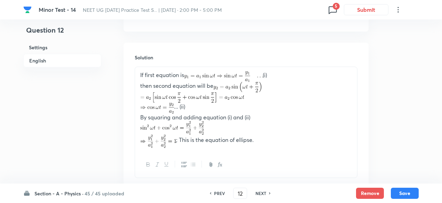
click at [259, 194] on h6 "NEXT" at bounding box center [260, 194] width 11 height 6
type input "13"
checkbox input "true"
checkbox input "false"
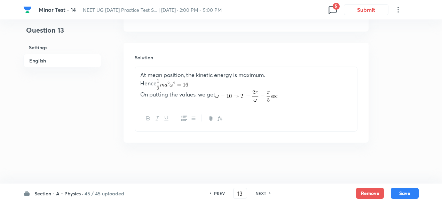
click at [259, 194] on h6 "NEXT" at bounding box center [260, 194] width 11 height 6
type input "14"
checkbox input "false"
checkbox input "true"
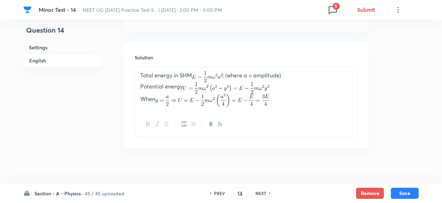
click at [259, 194] on h6 "NEXT" at bounding box center [260, 194] width 11 height 6
type input "15"
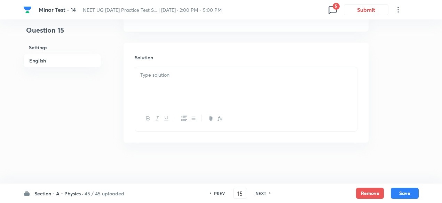
checkbox input "false"
checkbox input "true"
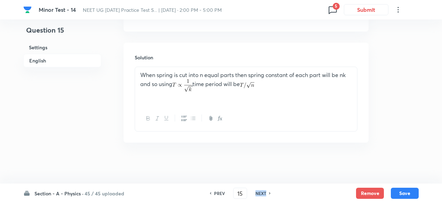
click at [259, 194] on h6 "NEXT" at bounding box center [260, 194] width 11 height 6
type input "16"
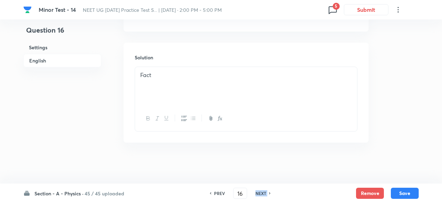
click at [259, 194] on h6 "NEXT" at bounding box center [260, 194] width 11 height 6
checkbox input "false"
type input "17"
click at [259, 194] on h6 "NEXT" at bounding box center [260, 194] width 11 height 6
checkbox input "false"
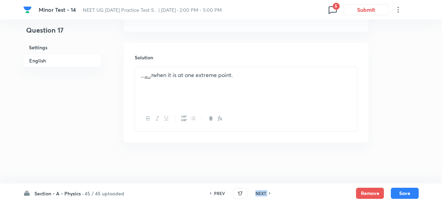
type input "18"
checkbox input "true"
click at [259, 194] on h6 "NEXT" at bounding box center [260, 194] width 11 height 6
type input "19"
checkbox input "false"
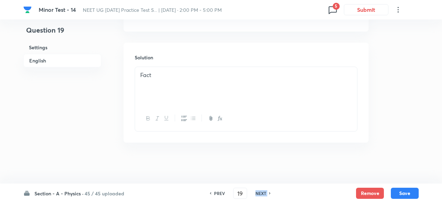
checkbox input "true"
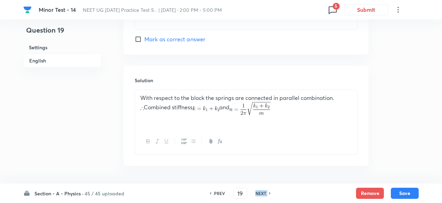
click at [259, 194] on h6 "NEXT" at bounding box center [260, 194] width 11 height 6
type input "20"
checkbox input "false"
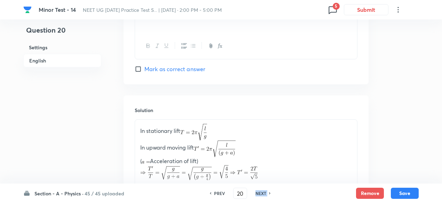
click at [259, 194] on h6 "NEXT" at bounding box center [260, 194] width 11 height 6
checkbox input "false"
type input "21"
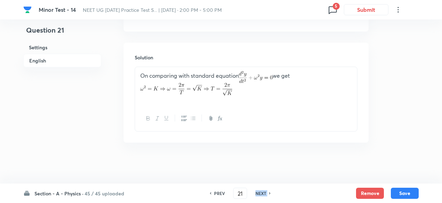
click at [259, 194] on h6 "NEXT" at bounding box center [260, 194] width 11 height 6
checkbox input "false"
type input "22"
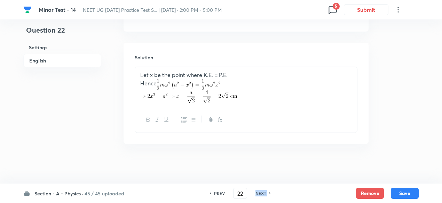
click at [259, 194] on h6 "NEXT" at bounding box center [260, 194] width 11 height 6
checkbox input "false"
type input "23"
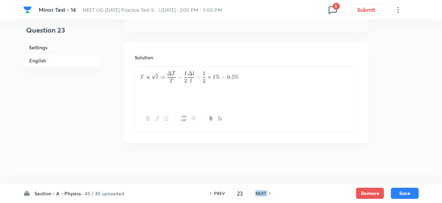
click at [259, 194] on h6 "NEXT" at bounding box center [260, 194] width 11 height 6
checkbox input "false"
type input "24"
click at [259, 194] on h6 "NEXT" at bounding box center [260, 194] width 11 height 6
checkbox input "false"
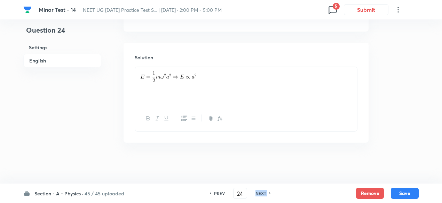
type input "25"
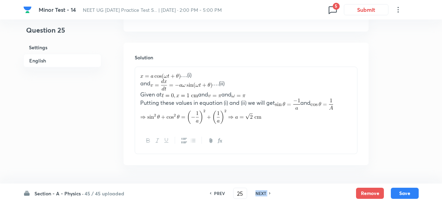
click at [259, 194] on h6 "NEXT" at bounding box center [260, 194] width 11 height 6
checkbox input "false"
type input "26"
checkbox input "true"
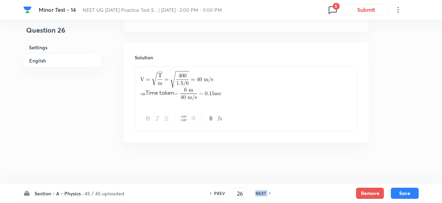
click at [259, 194] on h6 "NEXT" at bounding box center [260, 194] width 11 height 6
type input "27"
checkbox input "false"
checkbox input "true"
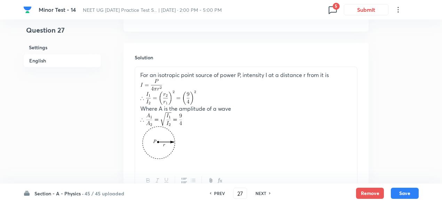
click at [259, 194] on h6 "NEXT" at bounding box center [260, 194] width 11 height 6
type input "28"
checkbox input "true"
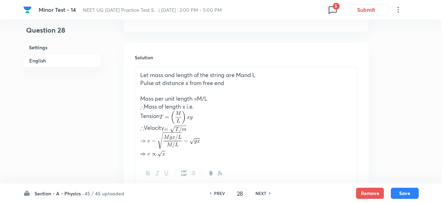
click at [259, 194] on h6 "NEXT" at bounding box center [260, 194] width 11 height 6
type input "29"
checkbox input "true"
checkbox input "false"
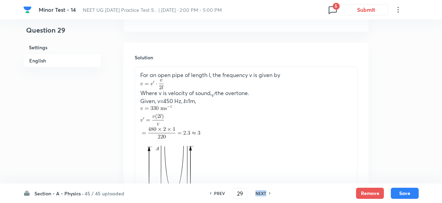
click at [259, 194] on h6 "NEXT" at bounding box center [260, 194] width 11 height 6
type input "30"
checkbox input "true"
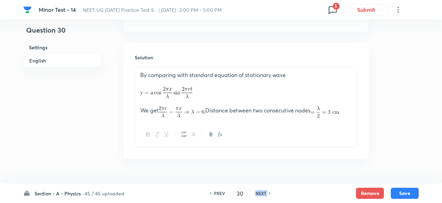
click at [259, 194] on h6 "NEXT" at bounding box center [260, 194] width 11 height 6
type input "31"
checkbox input "false"
checkbox input "true"
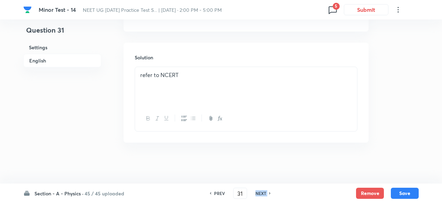
click at [259, 194] on h6 "NEXT" at bounding box center [260, 194] width 11 height 6
type input "32"
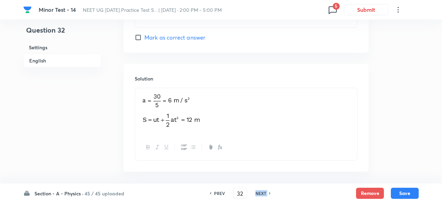
click at [259, 194] on h6 "NEXT" at bounding box center [260, 194] width 11 height 6
checkbox input "false"
type input "33"
checkbox input "true"
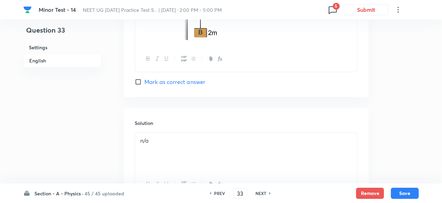
click at [259, 194] on h6 "NEXT" at bounding box center [260, 194] width 11 height 6
type input "34"
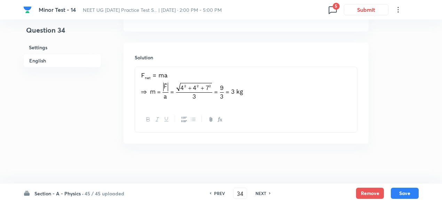
click at [218, 191] on h6 "PREV" at bounding box center [219, 194] width 11 height 6
checkbox input "false"
type input "33"
checkbox input "true"
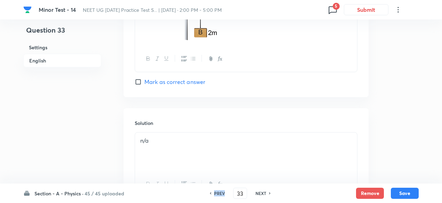
click at [218, 191] on h6 "PREV" at bounding box center [219, 194] width 11 height 6
type input "32"
checkbox input "true"
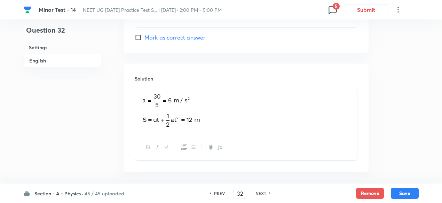
click at [218, 191] on h6 "PREV" at bounding box center [219, 194] width 11 height 6
type input "31"
checkbox input "true"
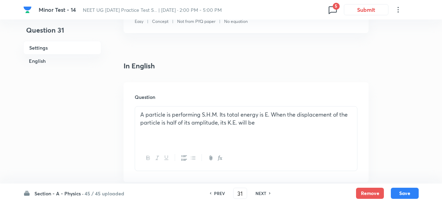
scroll to position [144, 0]
click at [229, 119] on p "A particle is performing S.H.M. Its total energy is E. When the displacement of…" at bounding box center [245, 119] width 211 height 16
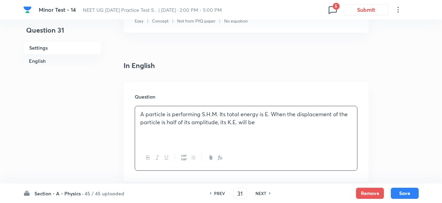
click at [229, 119] on p "A particle is performing S.H.M. Its total energy is E. When the displacement of…" at bounding box center [245, 119] width 211 height 16
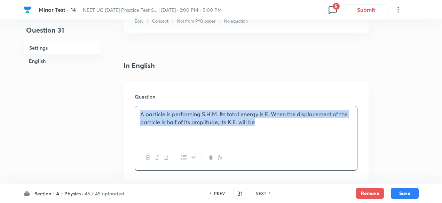
click at [229, 119] on p "A particle is performing S.H.M. Its total energy is E. When the displacement of…" at bounding box center [245, 119] width 211 height 16
copy p "A particle is performing S.H.M. Its total energy is E. When the displacement of…"
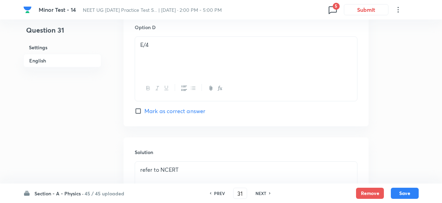
scroll to position [738, 0]
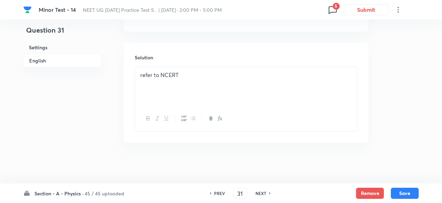
click at [260, 192] on h6 "NEXT" at bounding box center [260, 194] width 11 height 6
type input "32"
checkbox input "true"
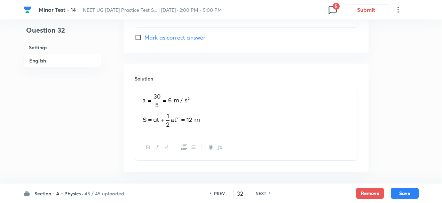
click at [260, 192] on h6 "NEXT" at bounding box center [260, 194] width 11 height 6
type input "33"
checkbox input "true"
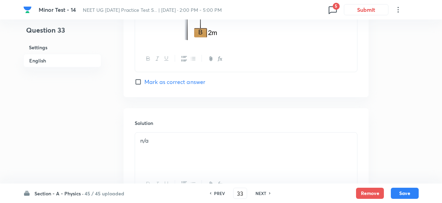
click at [214, 193] on h6 "PREV" at bounding box center [219, 194] width 11 height 6
type input "32"
checkbox input "true"
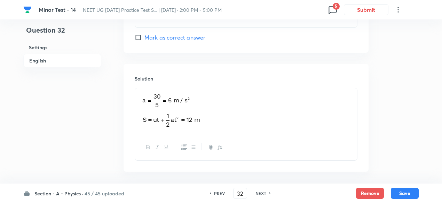
click at [262, 195] on h6 "NEXT" at bounding box center [260, 194] width 11 height 6
type input "33"
checkbox input "true"
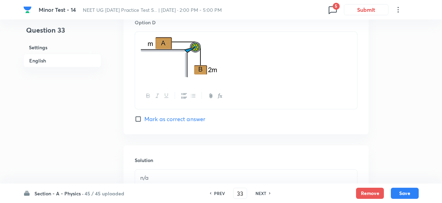
scroll to position [803, 0]
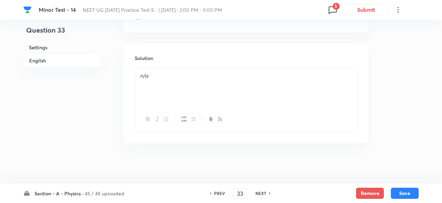
click at [262, 195] on h6 "NEXT" at bounding box center [260, 194] width 11 height 6
type input "34"
checkbox input "true"
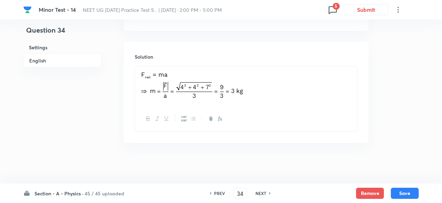
click at [262, 195] on h6 "NEXT" at bounding box center [260, 194] width 11 height 6
type input "35"
checkbox input "false"
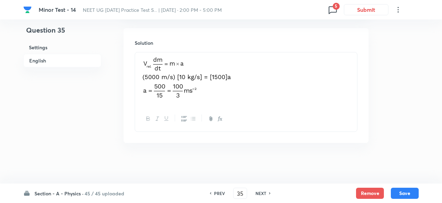
click at [262, 195] on h6 "NEXT" at bounding box center [260, 194] width 11 height 6
checkbox input "false"
type input "36"
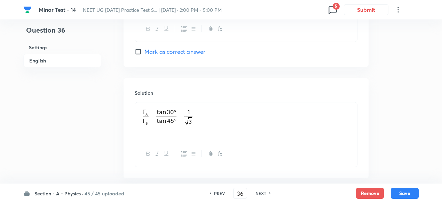
scroll to position [773, 0]
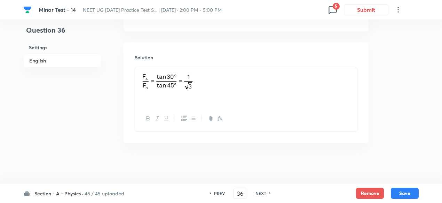
click at [262, 195] on h6 "NEXT" at bounding box center [260, 194] width 11 height 6
checkbox input "false"
type input "37"
checkbox input "true"
click at [262, 195] on h6 "NEXT" at bounding box center [260, 194] width 11 height 6
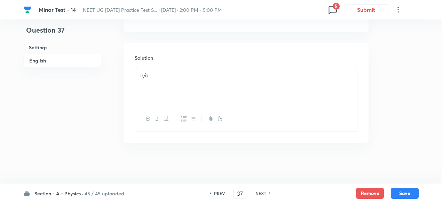
type input "38"
checkbox input "true"
click at [261, 195] on h6 "NEXT" at bounding box center [260, 194] width 11 height 6
type input "39"
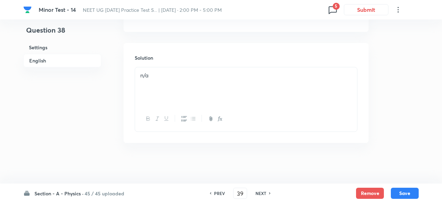
checkbox input "false"
checkbox input "true"
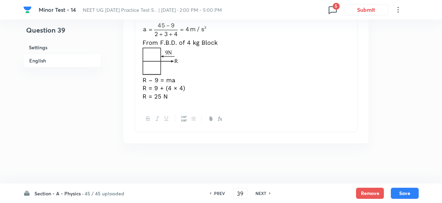
click at [261, 195] on h6 "NEXT" at bounding box center [260, 194] width 11 height 6
type input "40"
checkbox input "false"
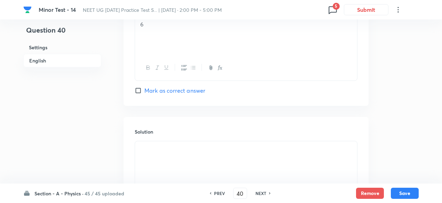
scroll to position [812, 0]
click at [263, 193] on h6 "NEXT" at bounding box center [260, 194] width 11 height 6
checkbox input "false"
type input "41"
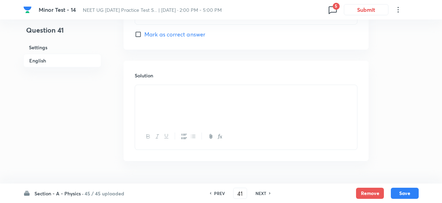
scroll to position [755, 0]
click at [263, 193] on h6 "NEXT" at bounding box center [260, 194] width 11 height 6
checkbox input "false"
type input "42"
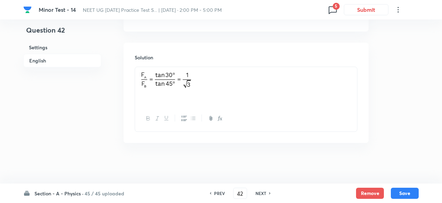
click at [263, 193] on h6 "NEXT" at bounding box center [260, 194] width 11 height 6
checkbox input "false"
type input "43"
click at [263, 193] on h6 "NEXT" at bounding box center [260, 194] width 11 height 6
checkbox input "false"
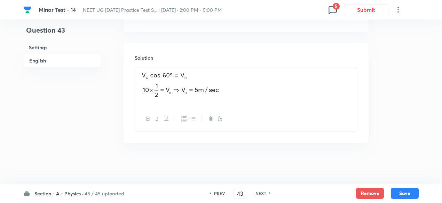
type input "44"
checkbox input "true"
click at [263, 193] on h6 "NEXT" at bounding box center [260, 194] width 11 height 6
type input "45"
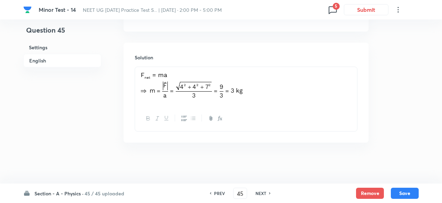
checkbox input "true"
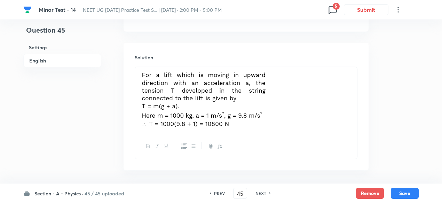
scroll to position [765, 0]
